Goal: Transaction & Acquisition: Purchase product/service

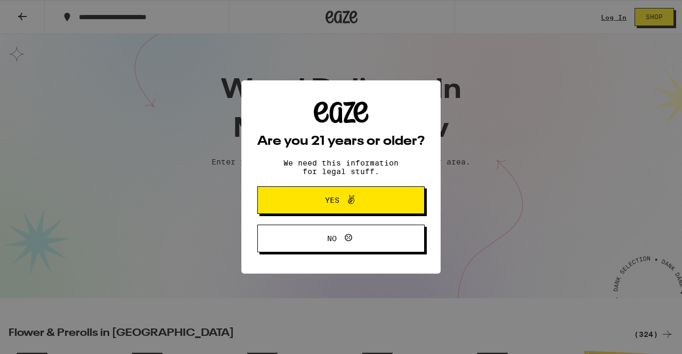
click at [311, 205] on span "Yes" at bounding box center [340, 200] width 81 height 14
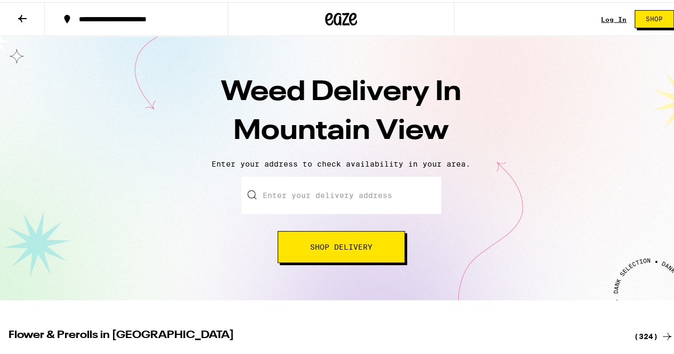
click at [310, 192] on input "Enter your delivery address" at bounding box center [341, 193] width 200 height 37
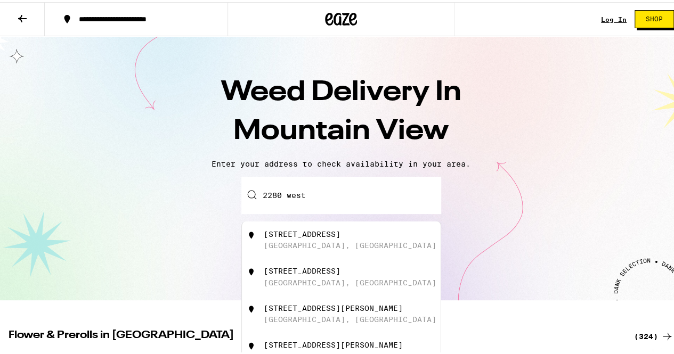
click at [308, 245] on div "[GEOGRAPHIC_DATA], [GEOGRAPHIC_DATA]" at bounding box center [350, 243] width 173 height 9
type input "[STREET_ADDRESS]"
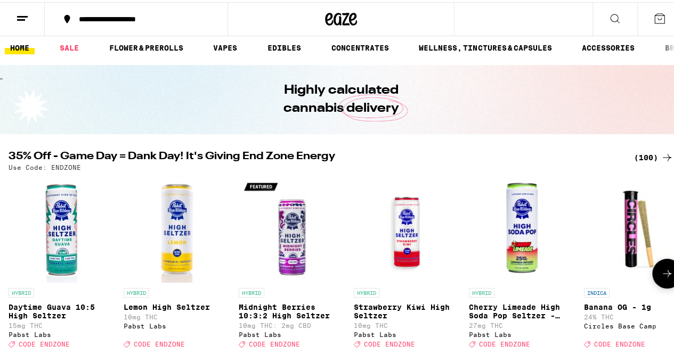
scroll to position [4, 0]
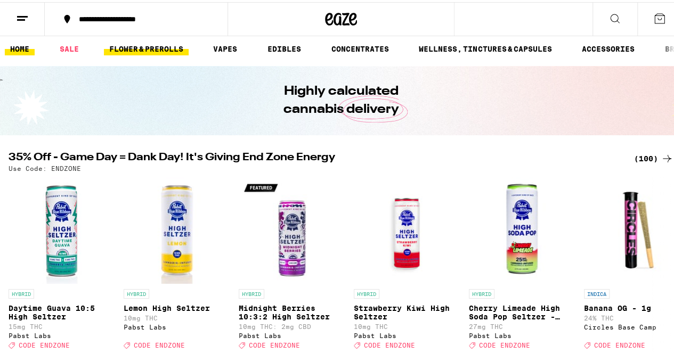
click at [153, 46] on link "FLOWER & PREROLLS" at bounding box center [146, 46] width 85 height 13
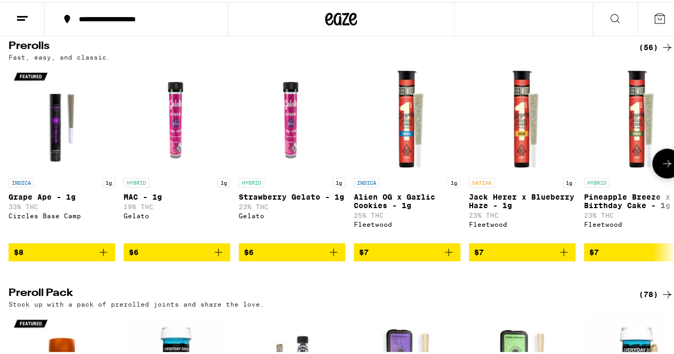
scroll to position [594, 0]
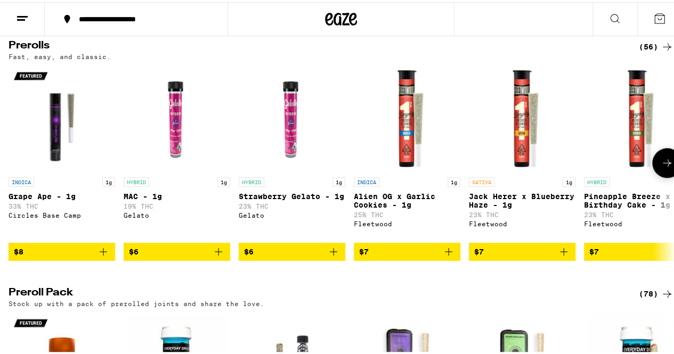
click at [657, 176] on button at bounding box center [667, 161] width 30 height 30
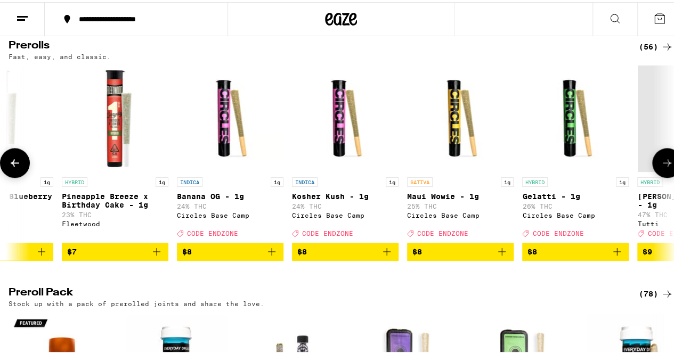
scroll to position [0, 541]
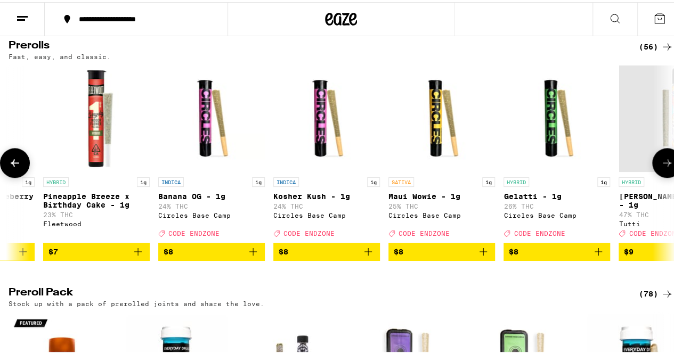
click at [661, 167] on icon at bounding box center [667, 161] width 13 height 13
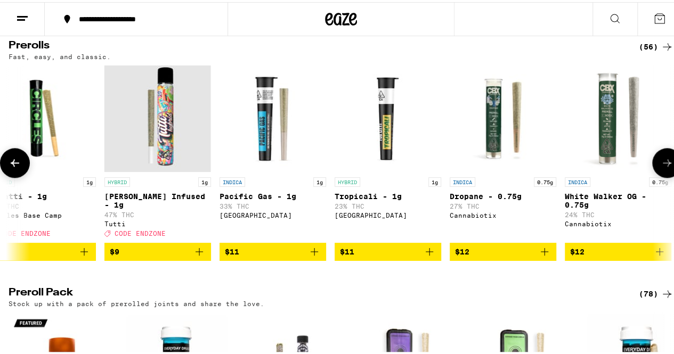
scroll to position [0, 1082]
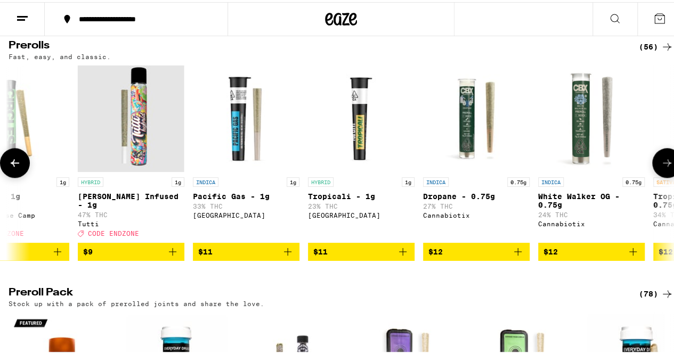
click at [661, 167] on icon at bounding box center [667, 161] width 13 height 13
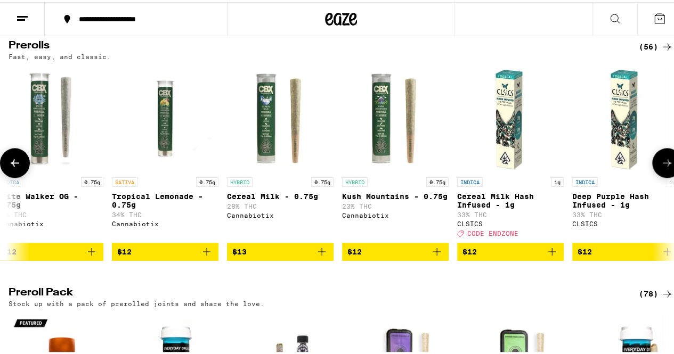
click at [661, 167] on icon at bounding box center [667, 161] width 13 height 13
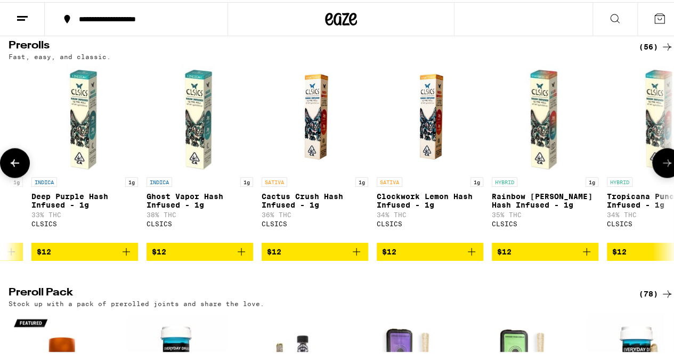
click at [661, 167] on icon at bounding box center [667, 161] width 13 height 13
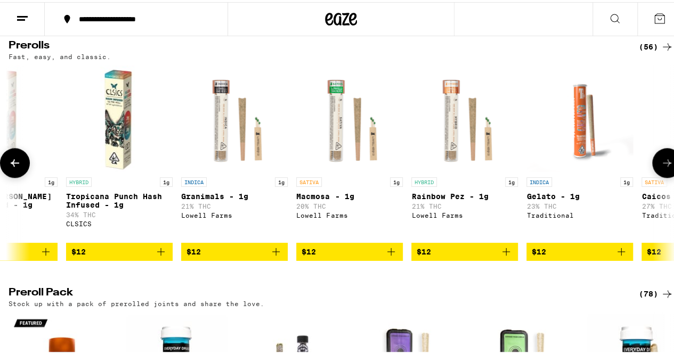
click at [661, 167] on icon at bounding box center [667, 161] width 13 height 13
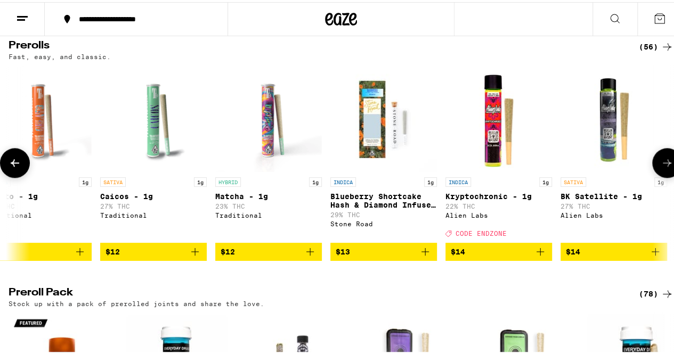
click at [661, 167] on icon at bounding box center [667, 161] width 13 height 13
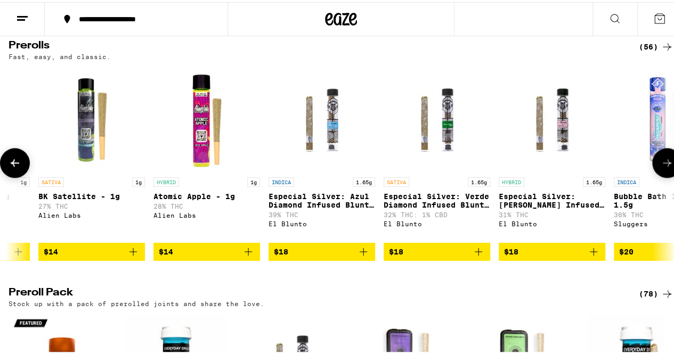
scroll to position [0, 3787]
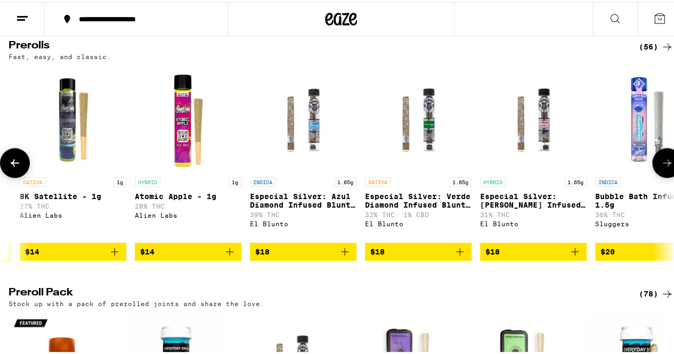
click at [661, 167] on icon at bounding box center [667, 161] width 13 height 13
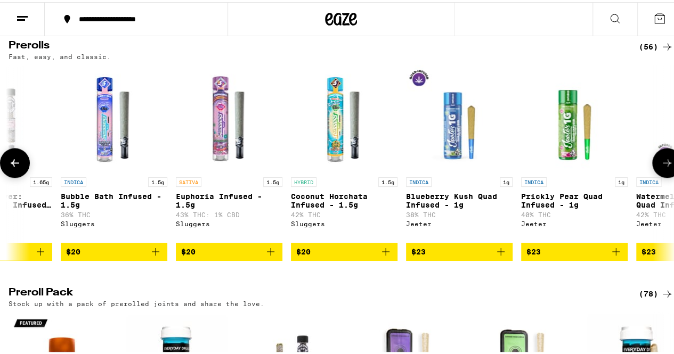
scroll to position [0, 4327]
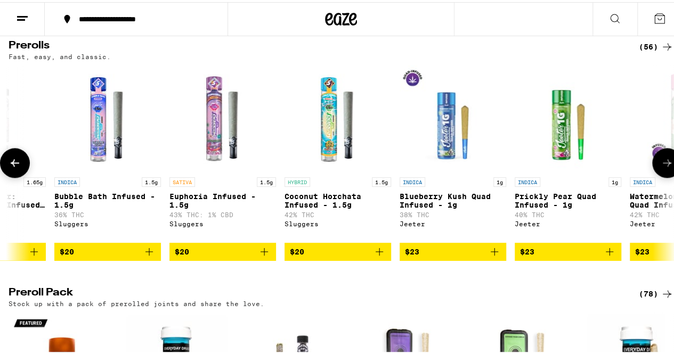
click at [661, 167] on icon at bounding box center [667, 161] width 13 height 13
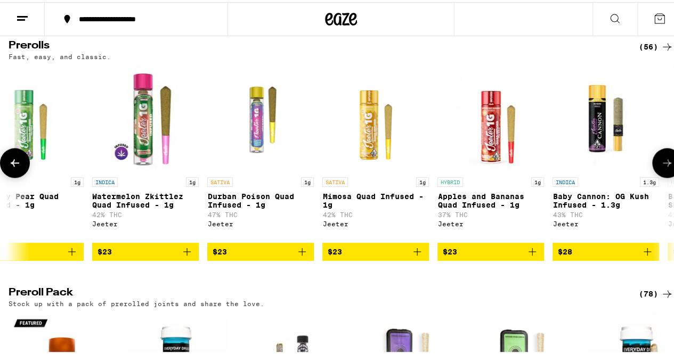
scroll to position [0, 4869]
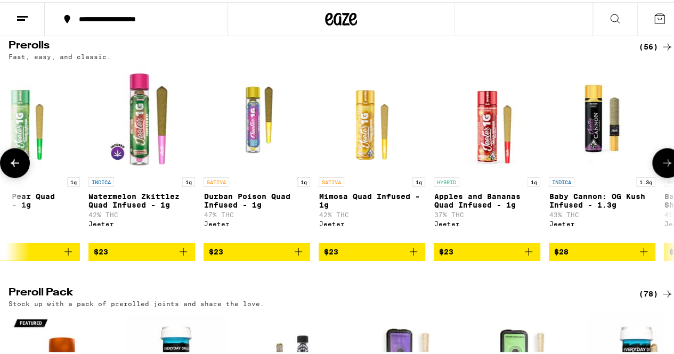
click at [23, 176] on button at bounding box center [15, 161] width 30 height 30
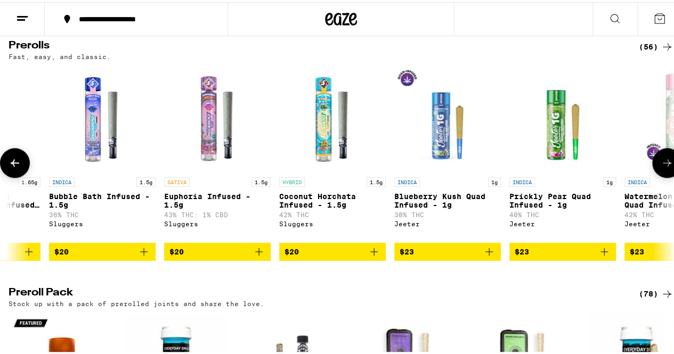
scroll to position [0, 4328]
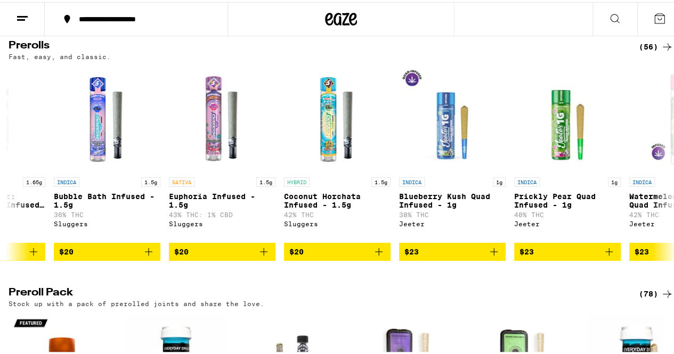
click at [642, 51] on div "(56)" at bounding box center [656, 44] width 35 height 13
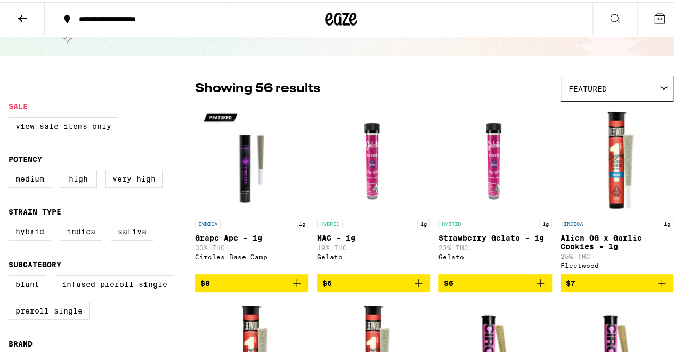
scroll to position [47, 0]
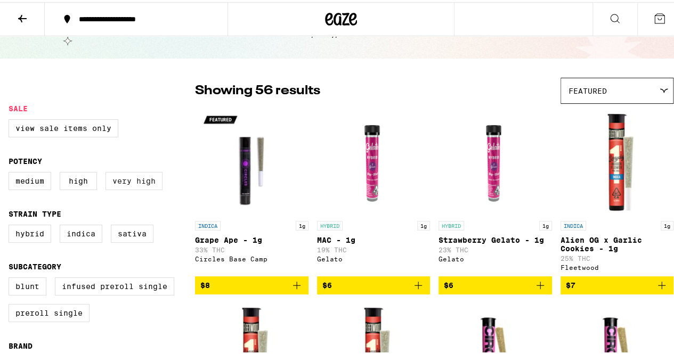
click at [140, 186] on label "Very High" at bounding box center [133, 179] width 57 height 18
click at [11, 172] on input "Very High" at bounding box center [11, 172] width 1 height 1
checkbox input "true"
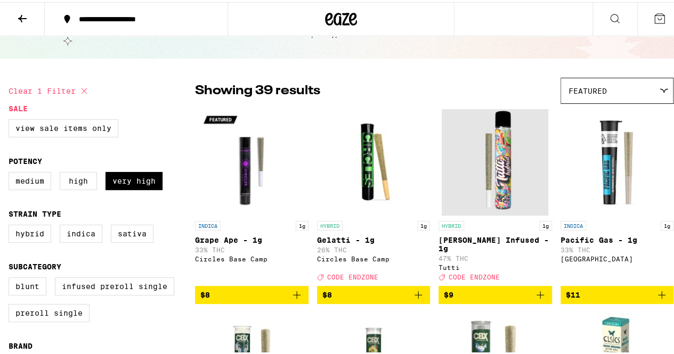
click at [296, 289] on icon "Add to bag" at bounding box center [296, 293] width 13 height 13
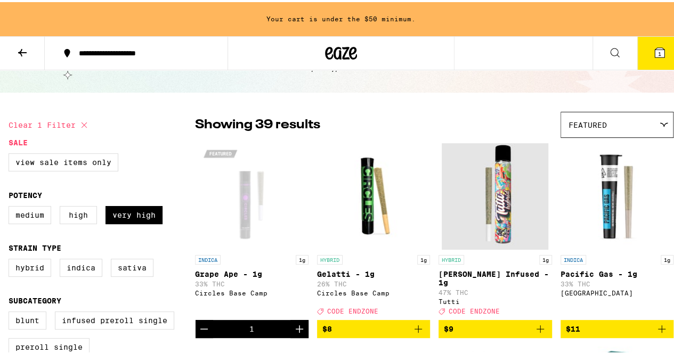
scroll to position [81, 0]
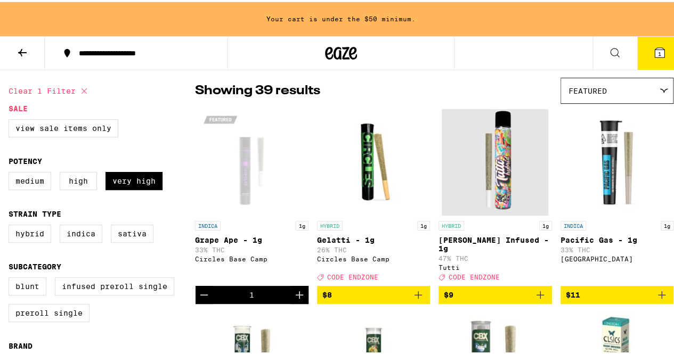
click at [299, 288] on icon "Increment" at bounding box center [299, 293] width 13 height 13
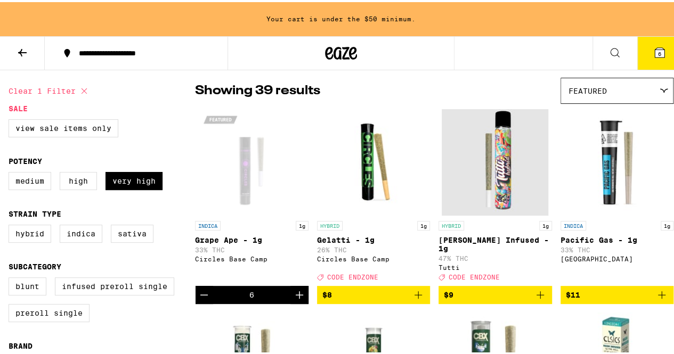
click at [299, 288] on icon "Increment" at bounding box center [299, 293] width 13 height 13
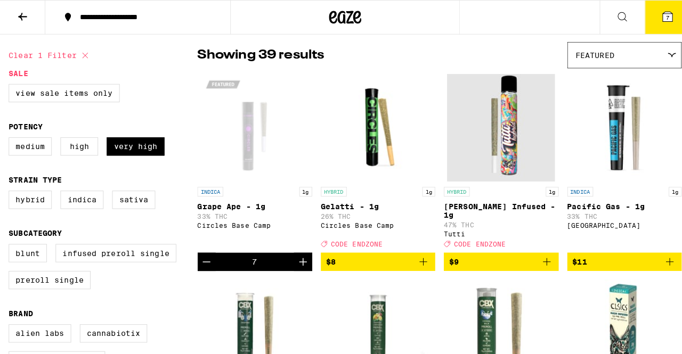
scroll to position [47, 0]
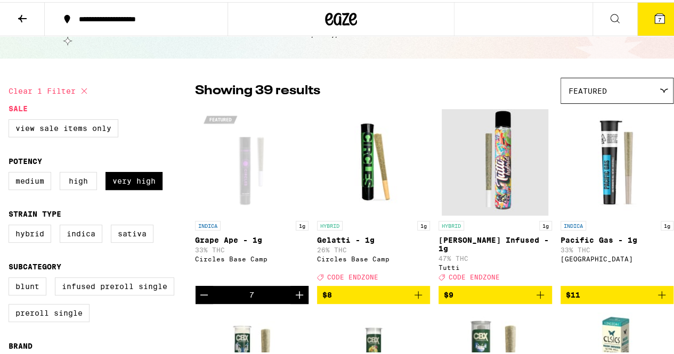
click at [299, 288] on icon "Increment" at bounding box center [299, 293] width 13 height 13
click at [639, 23] on button "8" at bounding box center [659, 17] width 45 height 33
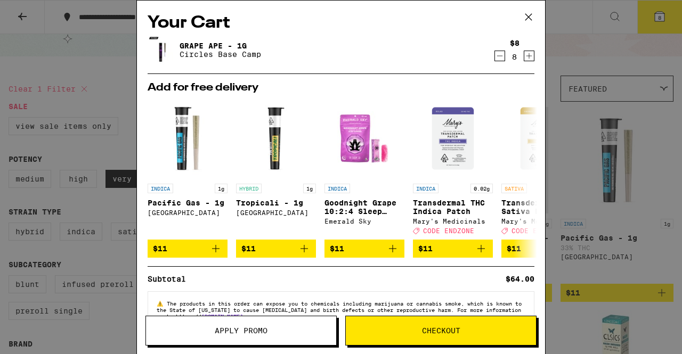
click at [397, 332] on span "Checkout" at bounding box center [441, 330] width 190 height 7
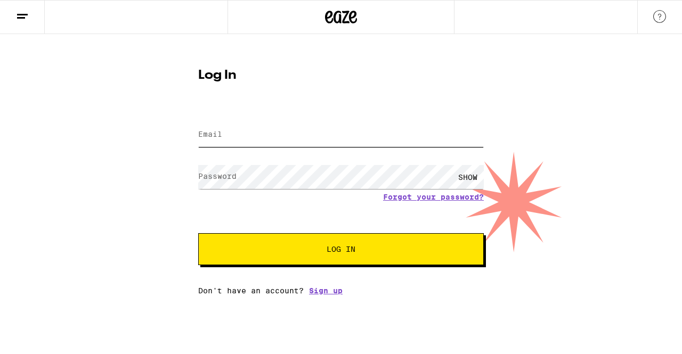
click at [313, 138] on input "Email" at bounding box center [341, 135] width 286 height 24
type input "[EMAIL_ADDRESS][DOMAIN_NAME]"
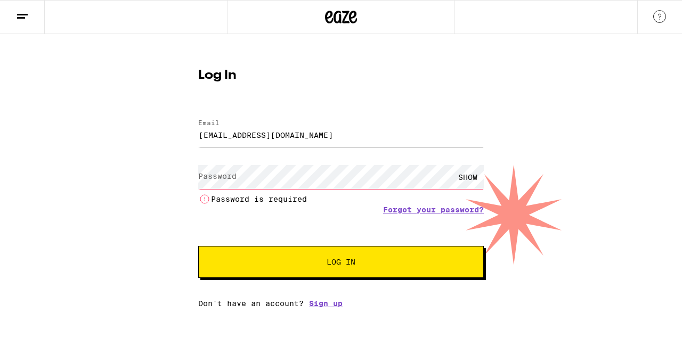
click at [334, 296] on div "Email Email [EMAIL_ADDRESS][DOMAIN_NAME] Password Password SHOW Password is req…" at bounding box center [341, 208] width 286 height 199
click at [332, 302] on link "Sign up" at bounding box center [326, 303] width 34 height 9
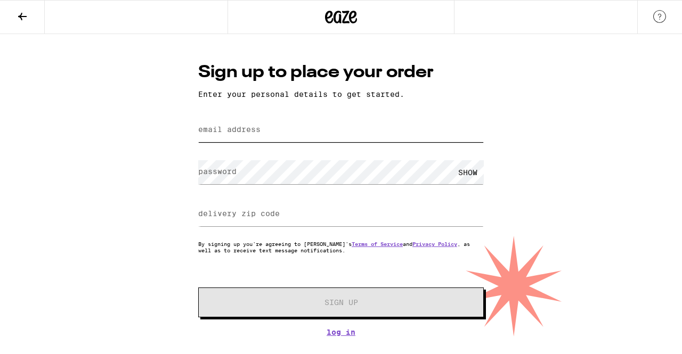
click at [319, 137] on input "email address" at bounding box center [341, 130] width 286 height 24
type input "[EMAIL_ADDRESS][DOMAIN_NAME]"
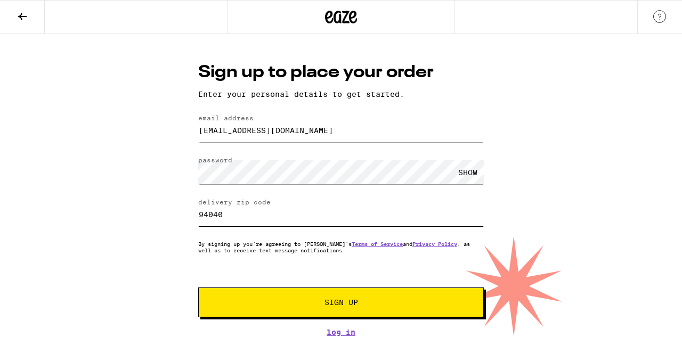
type input "94040"
click at [468, 177] on div "SHOW" at bounding box center [468, 172] width 32 height 24
click at [385, 291] on button "Sign Up" at bounding box center [341, 303] width 286 height 30
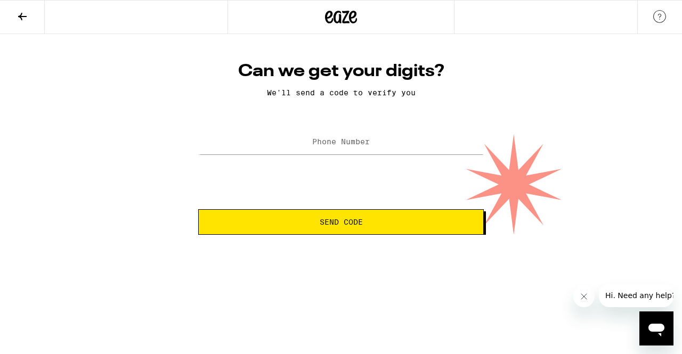
click at [364, 144] on label "Phone Number" at bounding box center [341, 141] width 58 height 9
type input "[PHONE_NUMBER]"
click at [356, 218] on span "Send Code" at bounding box center [341, 221] width 43 height 7
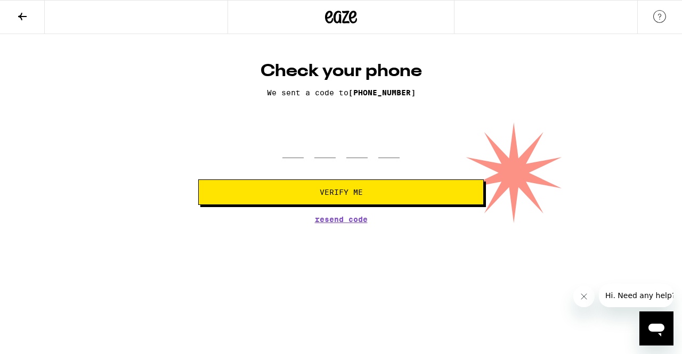
click at [295, 160] on form "Verify Me" at bounding box center [341, 166] width 286 height 78
click at [297, 152] on input "tel" at bounding box center [292, 142] width 21 height 31
type input "0"
type input "4"
type input "5"
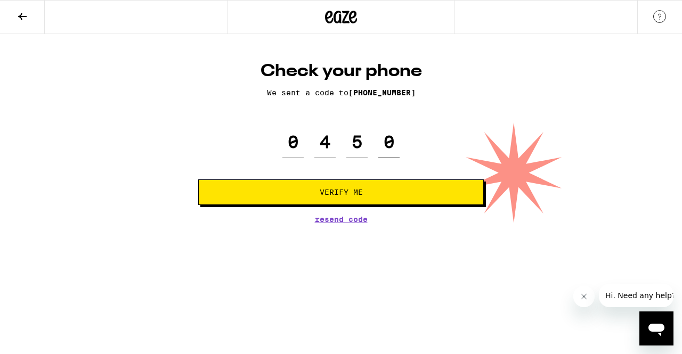
type input "0"
click at [198, 180] on button "Verify Me" at bounding box center [341, 193] width 286 height 26
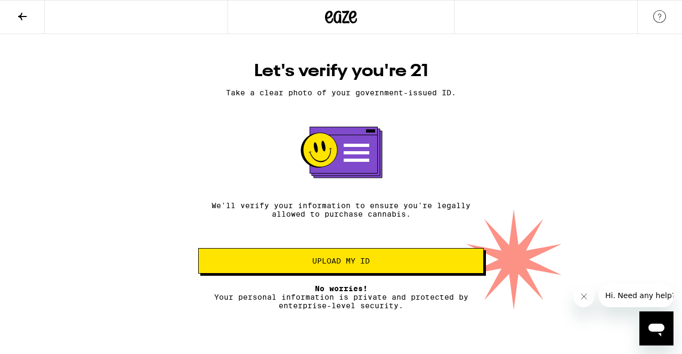
click at [303, 279] on div "Let's verify you're 21 Take a clear photo of your government-issued ID. We'll v…" at bounding box center [341, 185] width 307 height 249
click at [310, 271] on button "Upload my ID" at bounding box center [341, 261] width 286 height 26
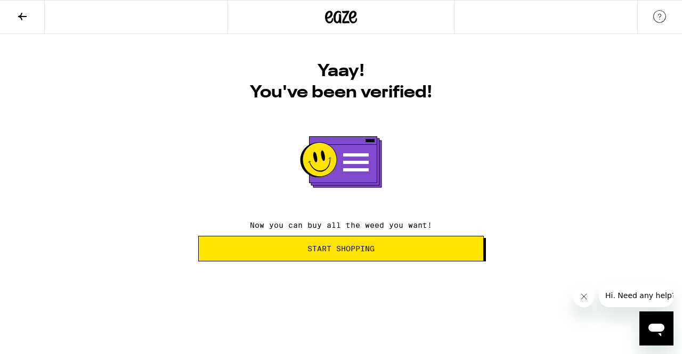
click at [310, 255] on button "Start Shopping" at bounding box center [341, 249] width 286 height 26
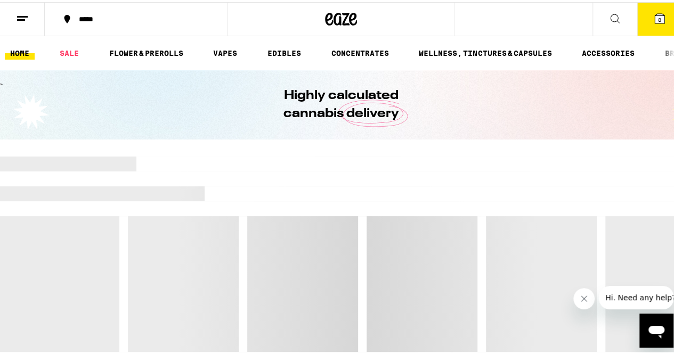
click at [647, 29] on button "8" at bounding box center [659, 17] width 45 height 33
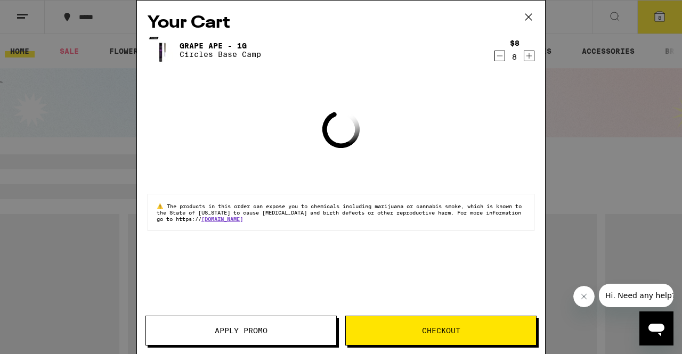
click at [433, 329] on span "Checkout" at bounding box center [441, 330] width 38 height 7
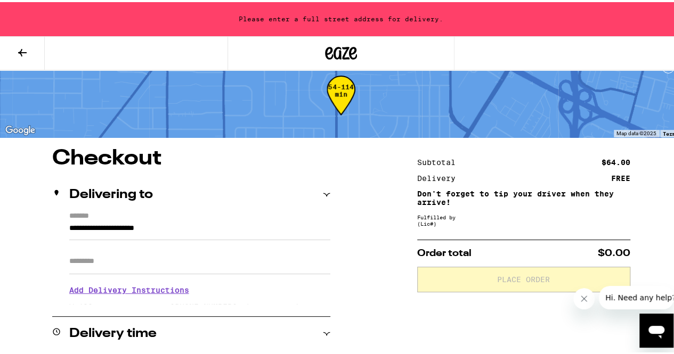
scroll to position [20, 0]
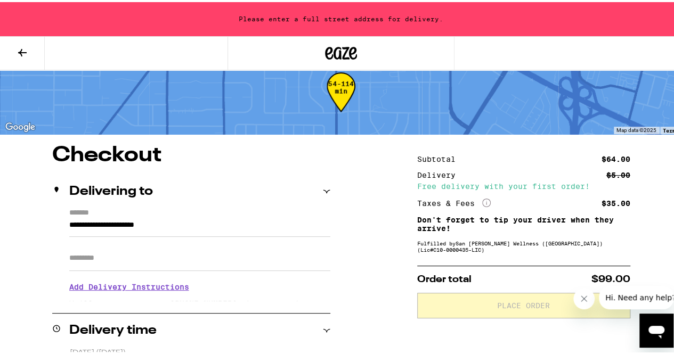
click at [250, 263] on input "Apt/Suite" at bounding box center [199, 256] width 261 height 26
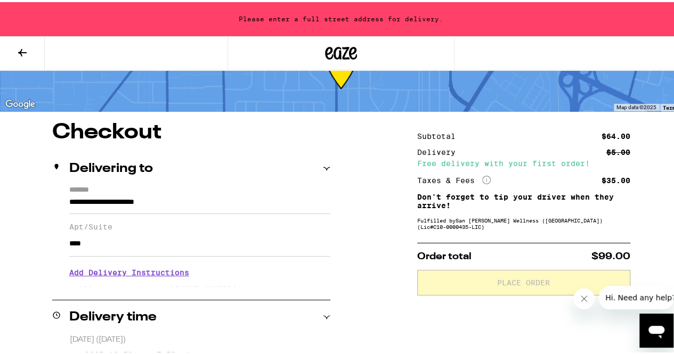
scroll to position [44, 0]
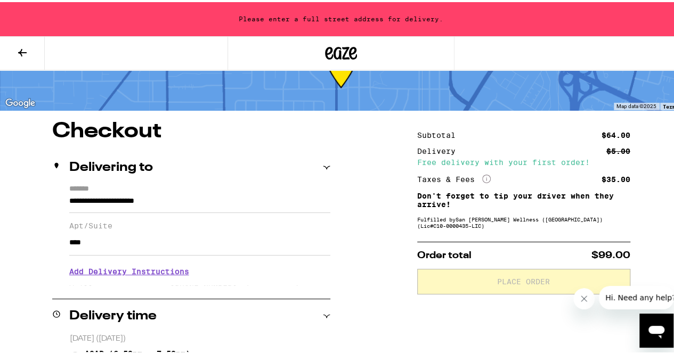
type input "****"
click at [482, 177] on icon "More Info" at bounding box center [486, 177] width 9 height 9
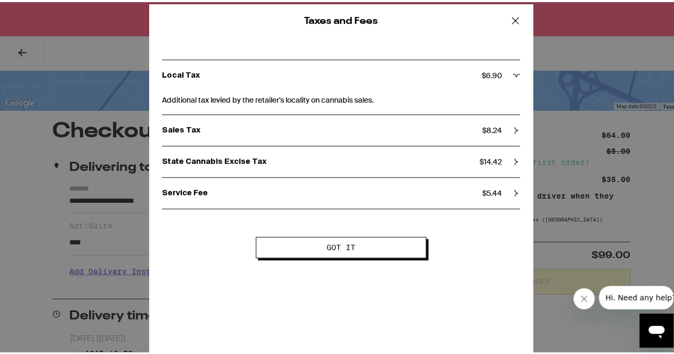
click at [487, 156] on span "$ 14.42" at bounding box center [491, 160] width 22 height 10
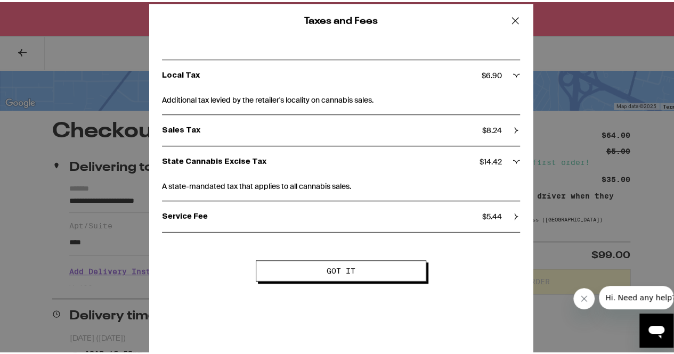
click at [483, 208] on div "Service Fee $ 5.44" at bounding box center [341, 214] width 358 height 31
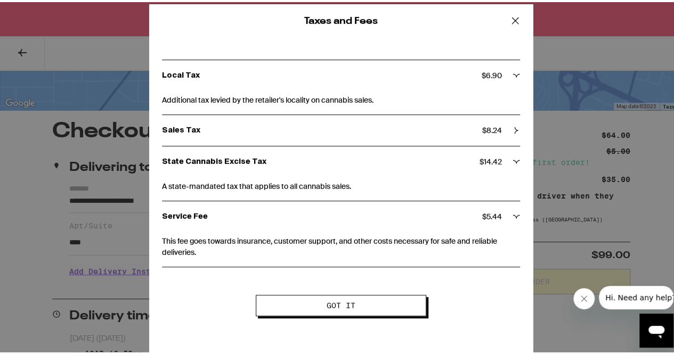
click at [489, 129] on span "$ 8.24" at bounding box center [492, 129] width 20 height 10
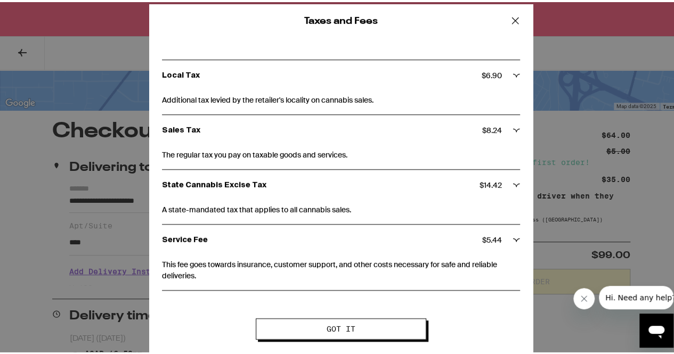
click at [514, 21] on icon at bounding box center [515, 19] width 16 height 16
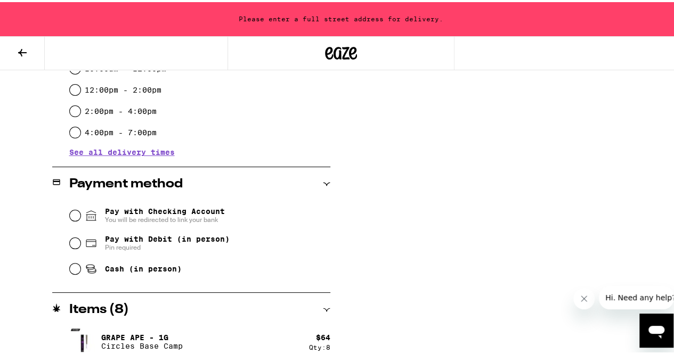
scroll to position [375, 0]
click at [135, 268] on span "Cash (in person)" at bounding box center [143, 266] width 77 height 9
click at [80, 268] on input "Cash (in person)" at bounding box center [75, 266] width 11 height 11
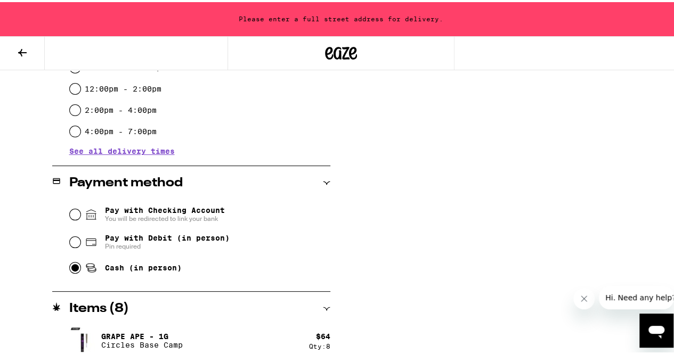
radio input "true"
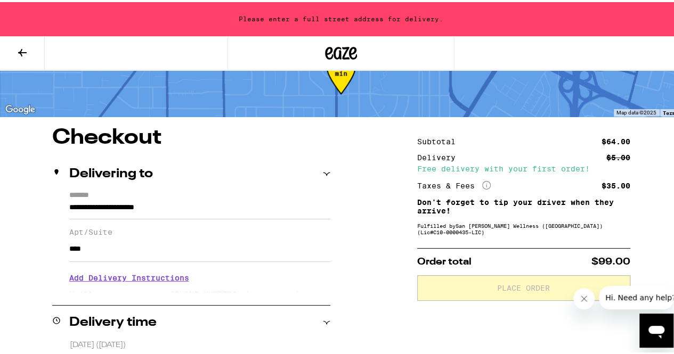
scroll to position [37, 0]
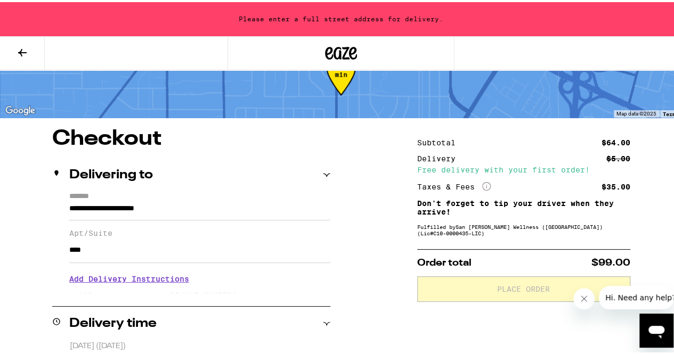
click at [31, 58] on button at bounding box center [22, 52] width 45 height 34
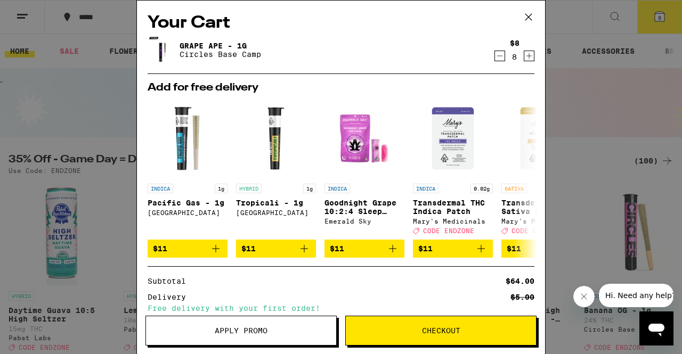
click at [495, 59] on icon "Decrement" at bounding box center [500, 56] width 10 height 13
